Goal: Task Accomplishment & Management: Use online tool/utility

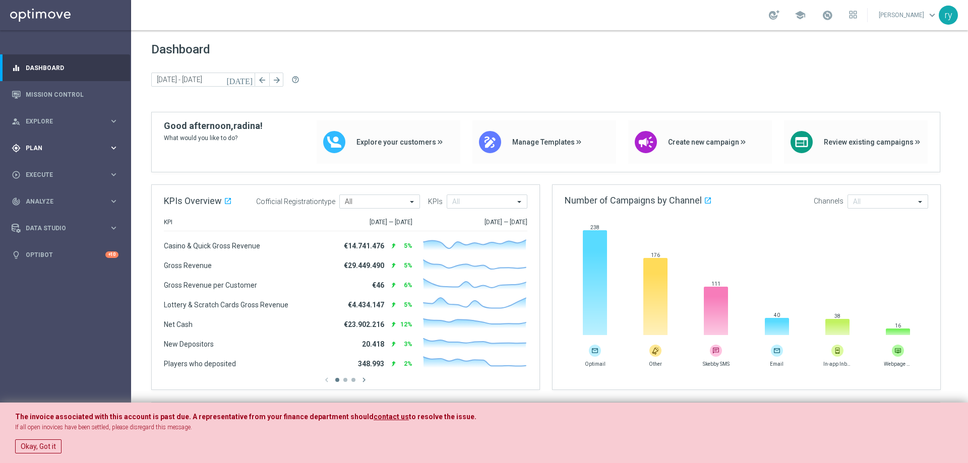
click at [97, 145] on span "Plan" at bounding box center [67, 148] width 83 height 6
click at [65, 200] on span "Templates" at bounding box center [63, 199] width 72 height 6
click at [47, 212] on link "Optimail" at bounding box center [68, 214] width 74 height 8
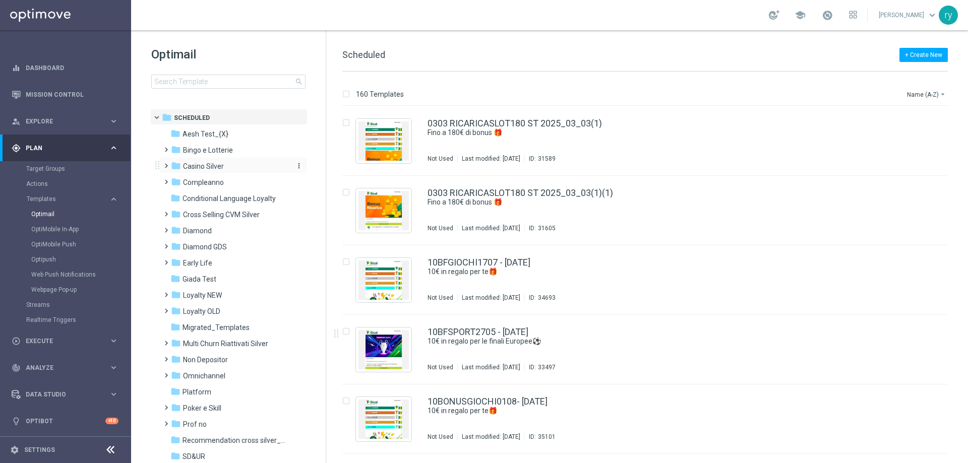
click at [217, 167] on span "Casino Silver" at bounding box center [203, 166] width 41 height 9
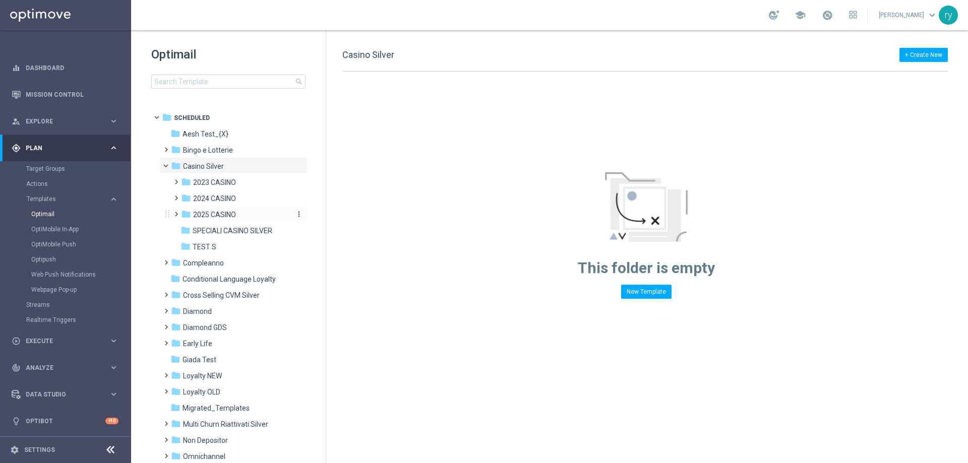
click at [219, 215] on span "2025 CASINO" at bounding box center [214, 214] width 43 height 9
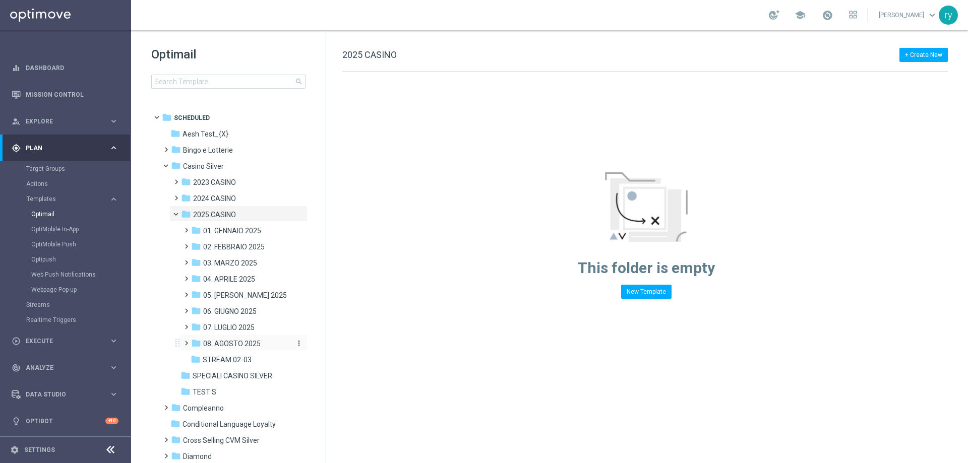
click at [229, 343] on span "08. AGOSTO 2025" at bounding box center [231, 343] width 57 height 9
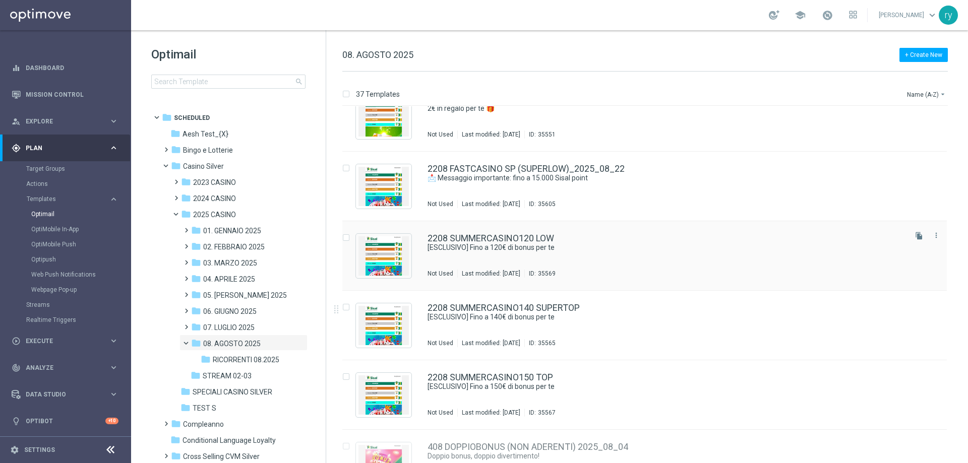
scroll to position [1910, 0]
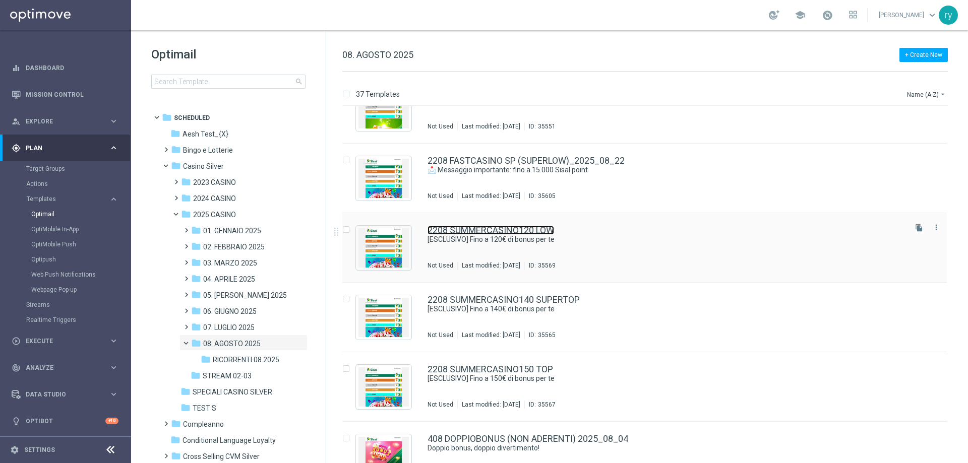
click at [485, 230] on link "2208 SUMMERCASINO120 LOW" at bounding box center [490, 230] width 127 height 9
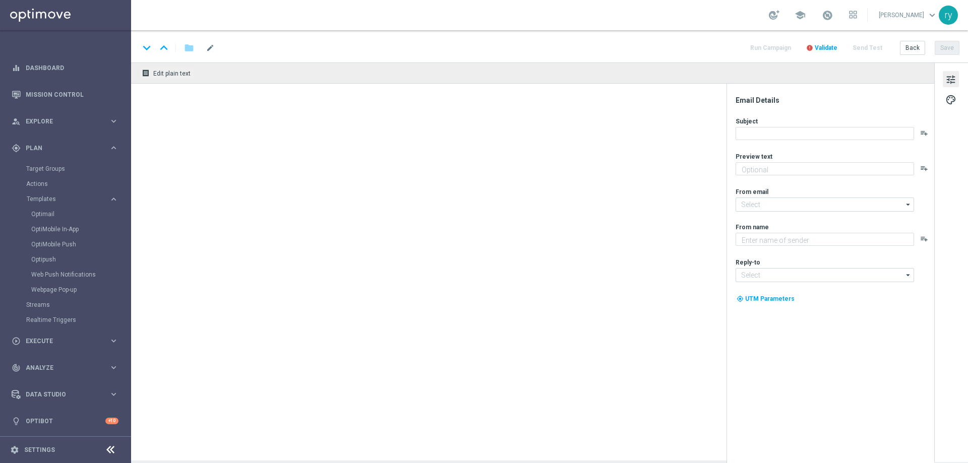
type textarea "Scopri la promozione che ti abbiamo riservato"
type input "[EMAIL_ADDRESS][DOMAIN_NAME]"
type textarea "Sisal"
type input "[EMAIL_ADDRESS][DOMAIN_NAME]"
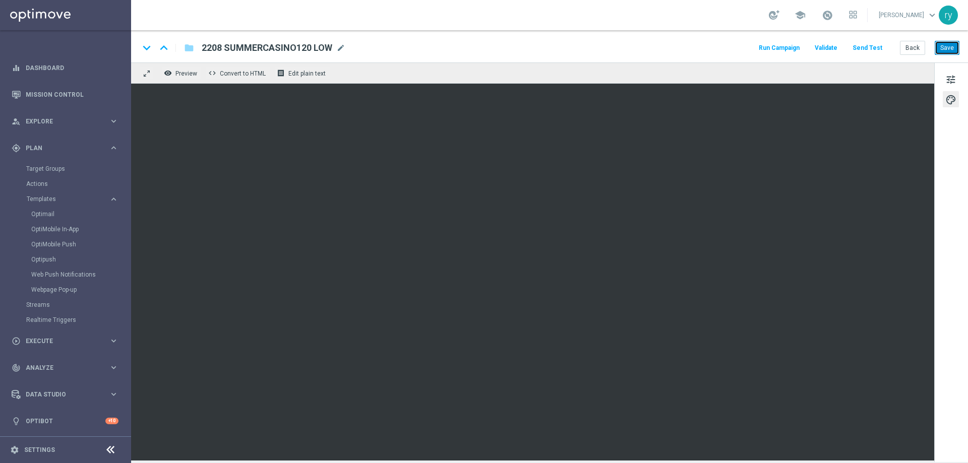
click at [942, 48] on button "Save" at bounding box center [946, 48] width 25 height 14
click at [916, 47] on button "Back" at bounding box center [912, 48] width 25 height 14
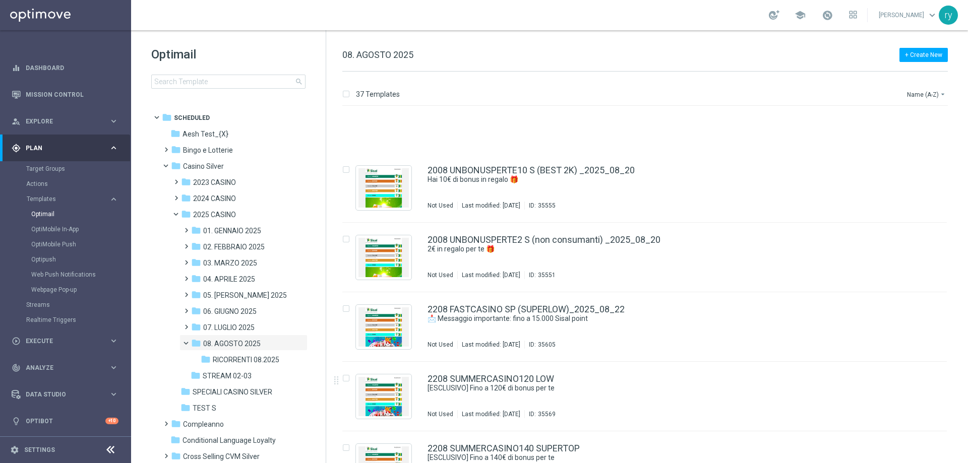
scroll to position [1860, 0]
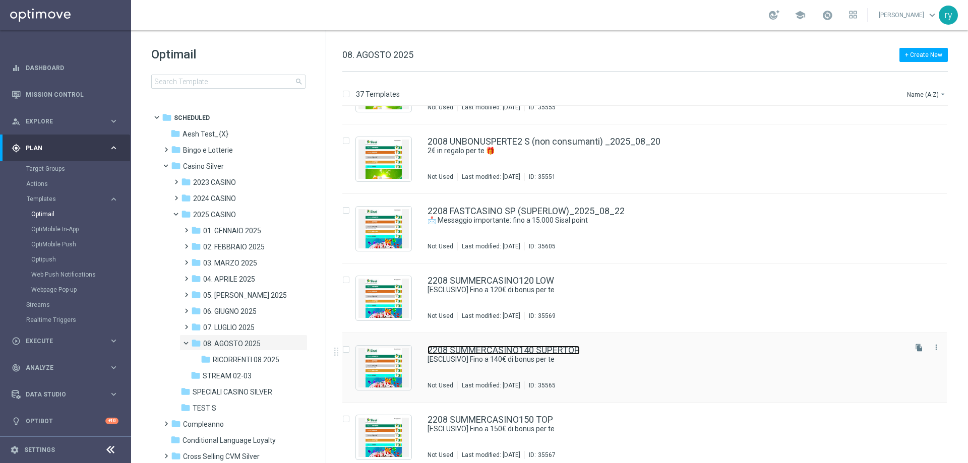
click at [479, 354] on link "2208 SUMMERCASINO140 SUPERTOP" at bounding box center [503, 350] width 152 height 9
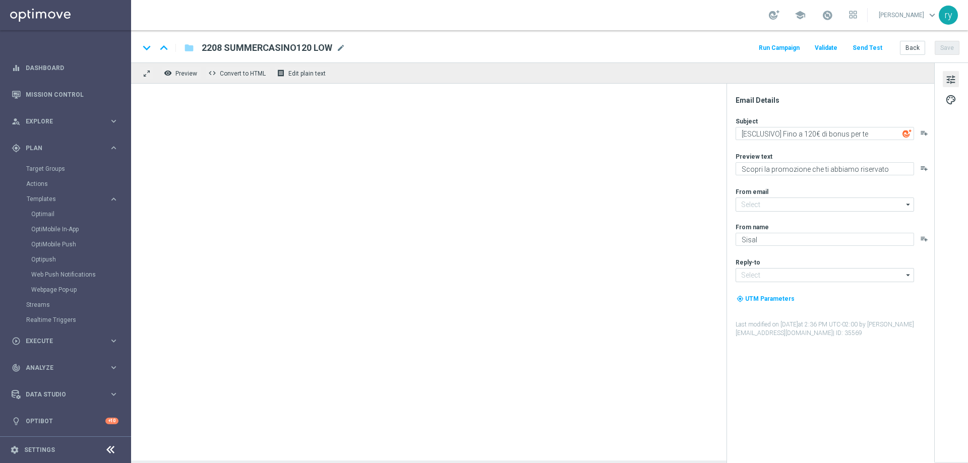
type textarea "[ESCLUSIVO] Fino a 140€ di bonus per te"
type input "[EMAIL_ADDRESS][DOMAIN_NAME]"
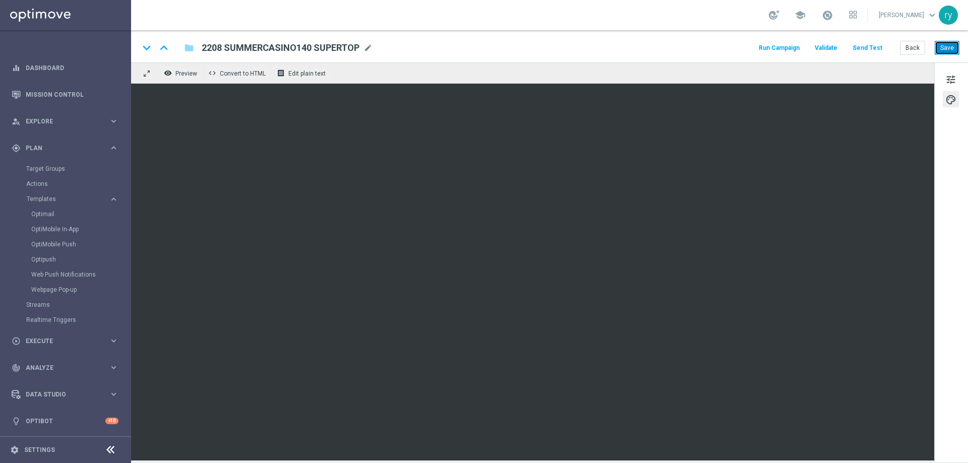
click at [941, 49] on button "Save" at bounding box center [946, 48] width 25 height 14
click at [911, 49] on button "Back" at bounding box center [912, 48] width 25 height 14
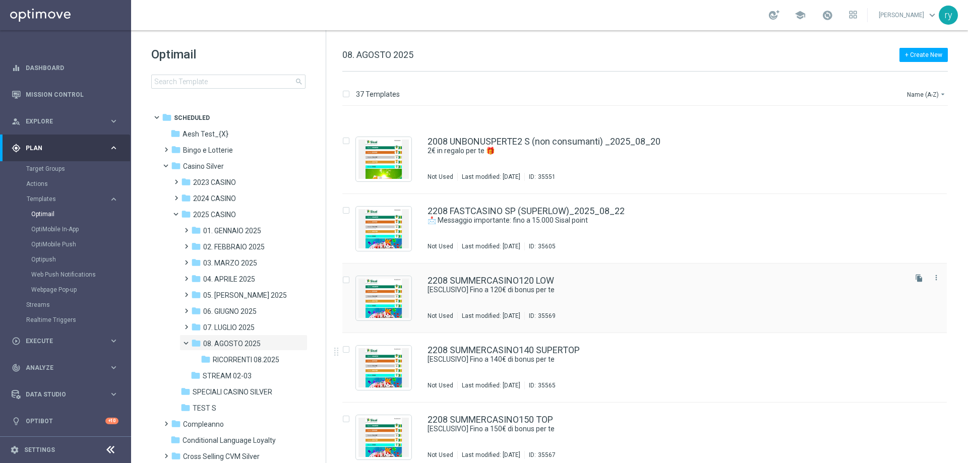
scroll to position [1961, 0]
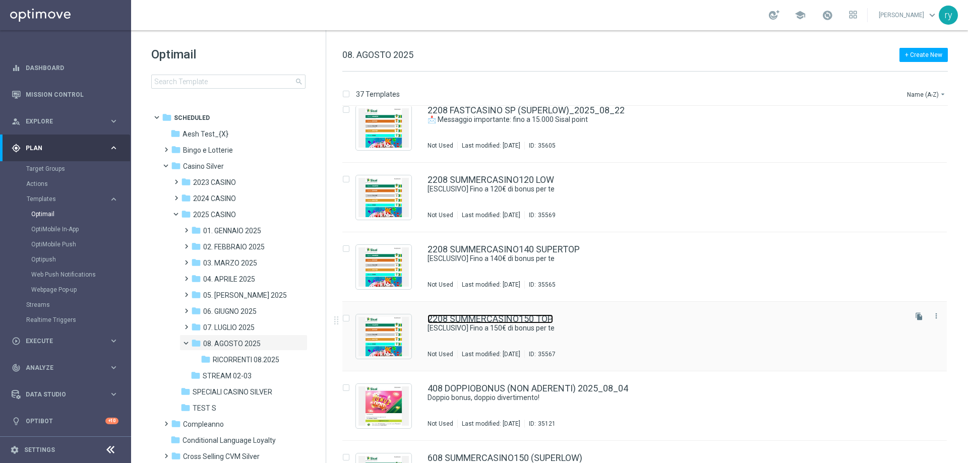
click at [509, 318] on link "2208 SUMMERCASINO150 TOP" at bounding box center [489, 318] width 125 height 9
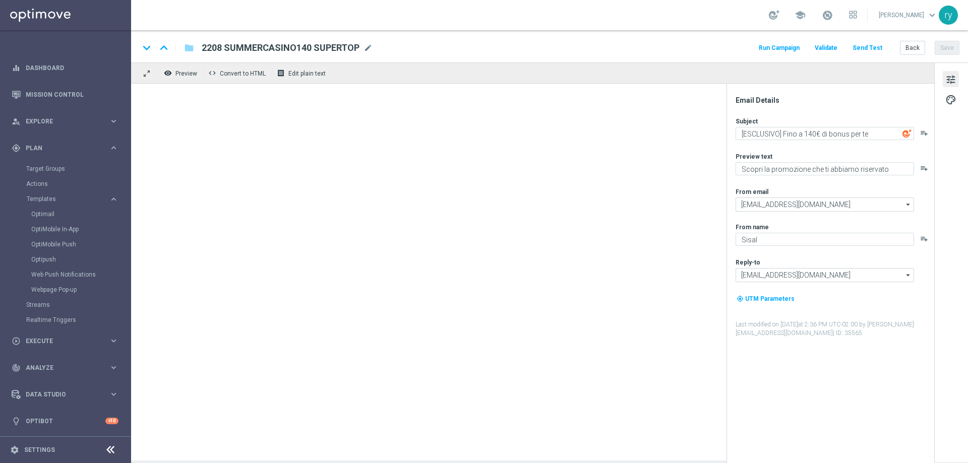
type textarea "[ESCLUSIVO] Fino a 150€ di bonus per te"
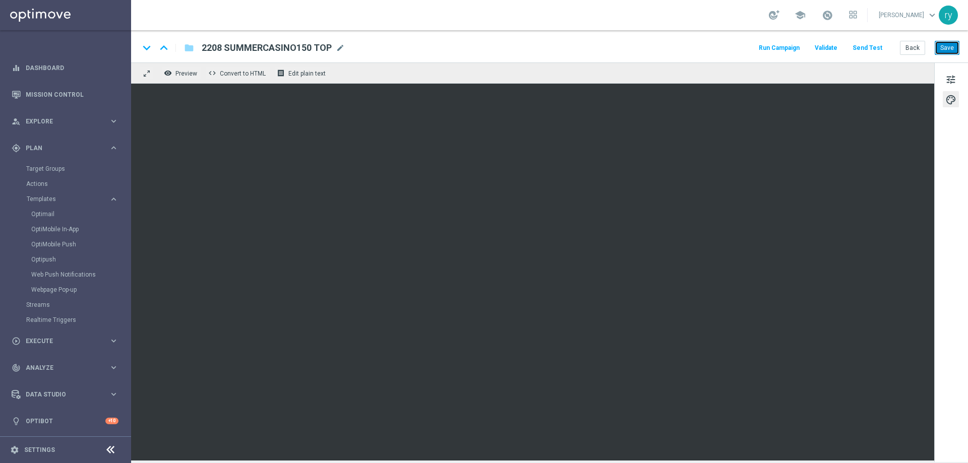
click at [950, 46] on button "Save" at bounding box center [946, 48] width 25 height 14
click at [914, 48] on button "Back" at bounding box center [912, 48] width 25 height 14
